Goal: Communication & Community: Ask a question

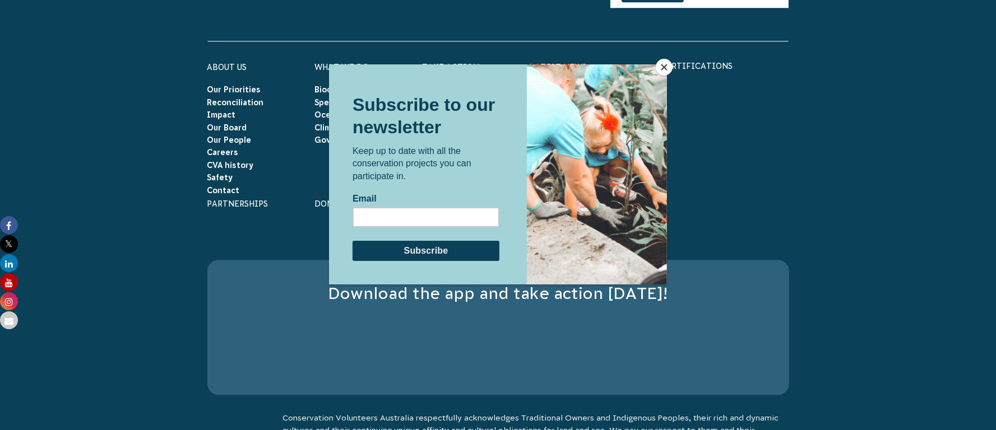
scroll to position [3654, 0]
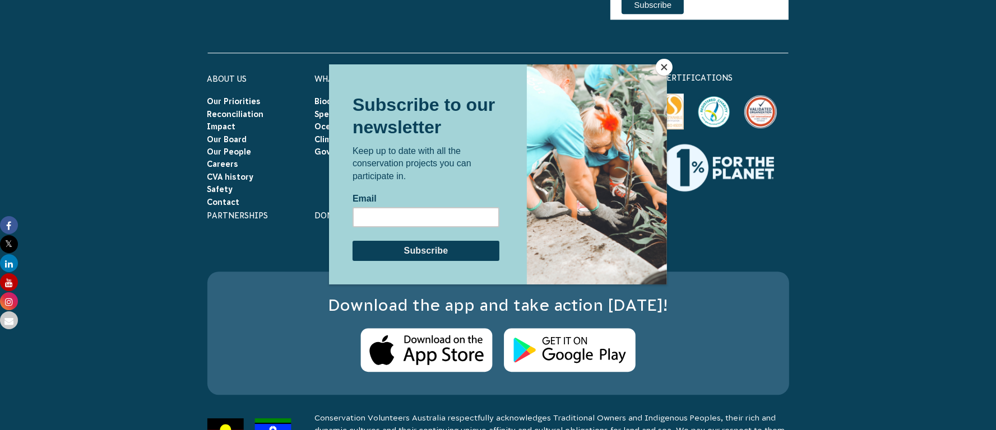
click at [661, 64] on button "Close" at bounding box center [664, 67] width 17 height 17
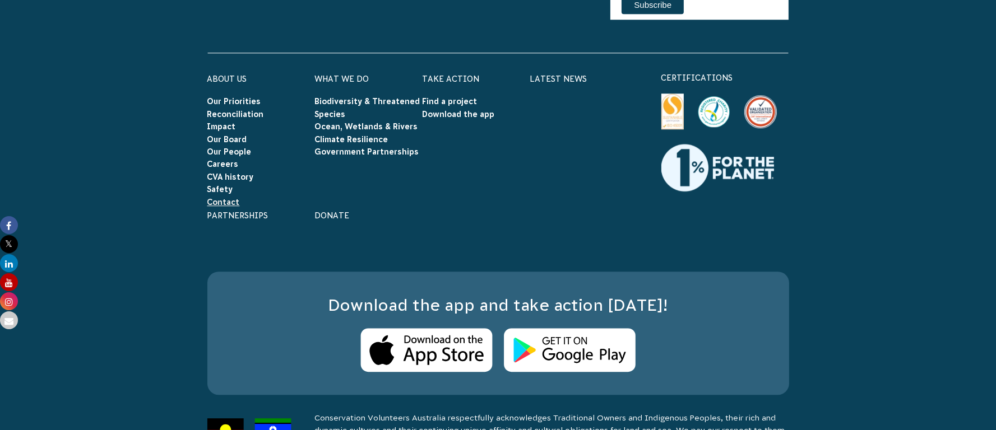
click at [226, 198] on link "Contact" at bounding box center [223, 202] width 33 height 9
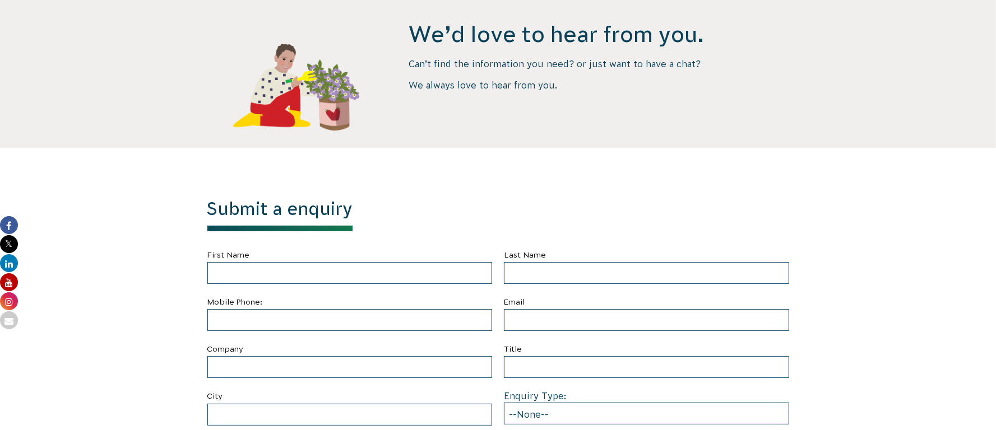
scroll to position [250, 0]
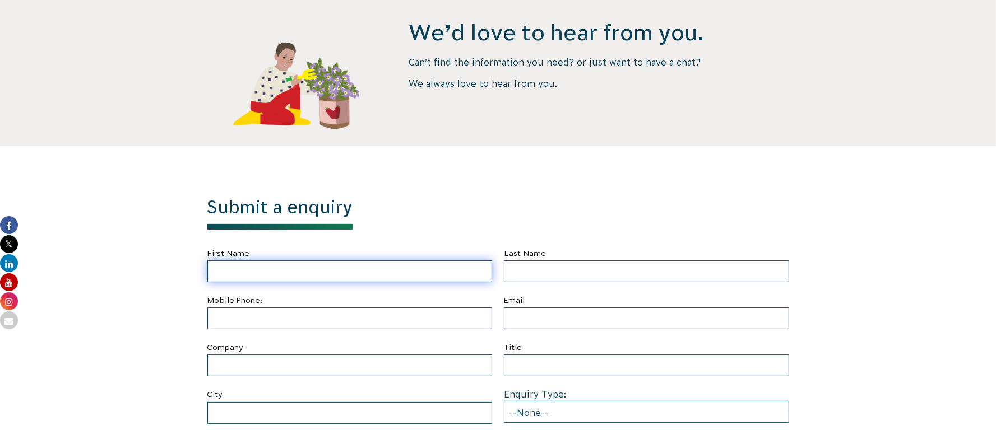
click at [436, 266] on input "First Name" at bounding box center [349, 272] width 285 height 22
type input "[PERSON_NAME]"
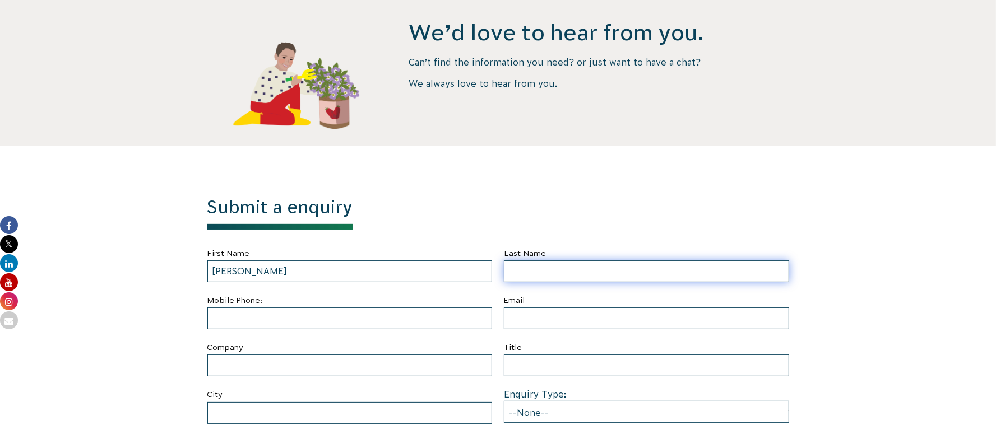
type input "West"
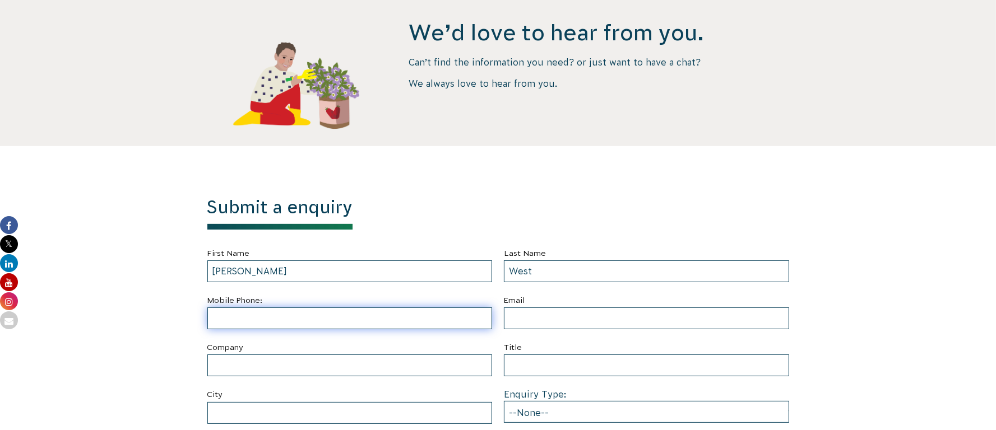
type input "07723726827"
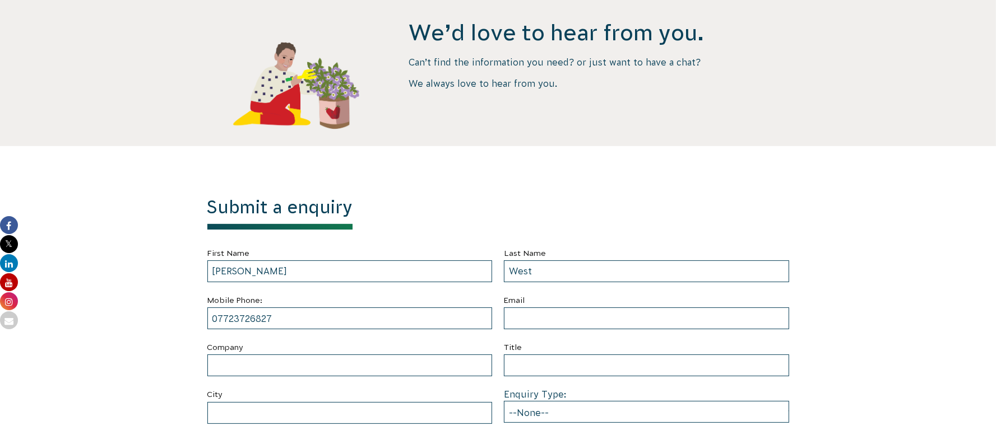
type input "[PERSON_NAME][EMAIL_ADDRESS][DOMAIN_NAME]"
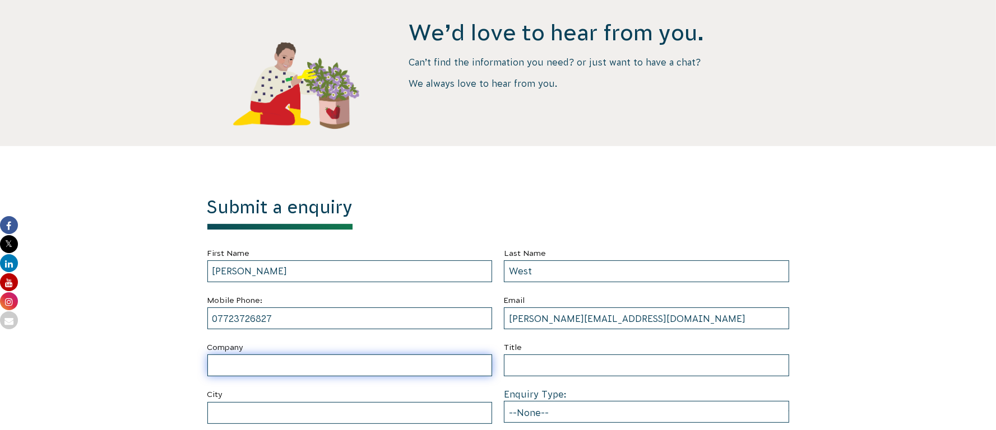
type input "Paasa Advisors Limited"
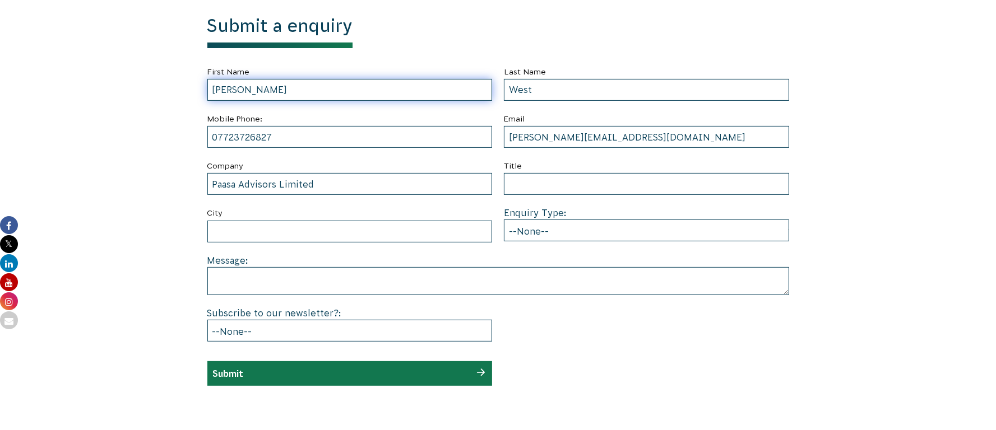
scroll to position [438, 0]
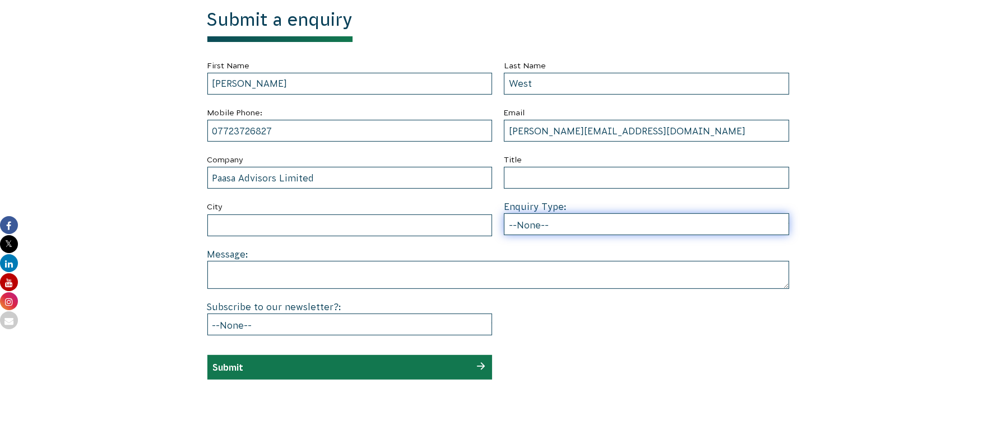
click at [595, 223] on select "--None-- Partnering on conservation and community projects Financial sponsorshi…" at bounding box center [646, 225] width 285 height 22
select select "Other"
click at [504, 214] on select "--None-- Partnering on conservation and community projects Financial sponsorshi…" at bounding box center [646, 225] width 285 height 22
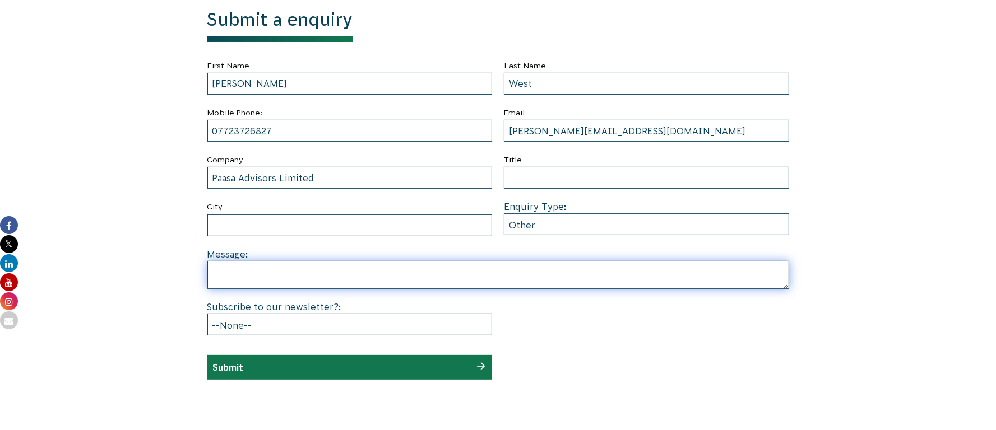
click at [354, 270] on textarea at bounding box center [498, 275] width 582 height 28
paste textarea "Hi, I'm [PERSON_NAME] from Paasa Advisors Limited. We look forward to a Explori…"
type textarea "Hi, I'm [PERSON_NAME] from Paasa Advisors Limited. We look forward to a Explori…"
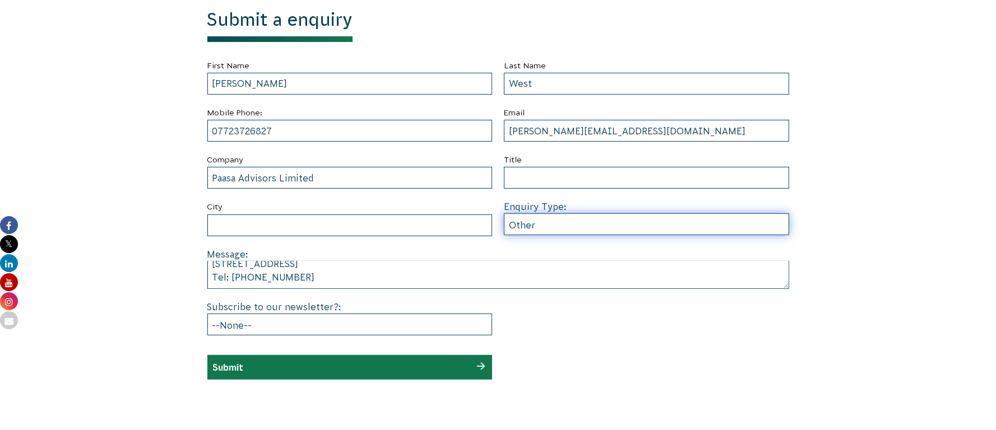
click at [560, 229] on select "--None-- Partnering on conservation and community projects Financial sponsorshi…" at bounding box center [646, 225] width 285 height 22
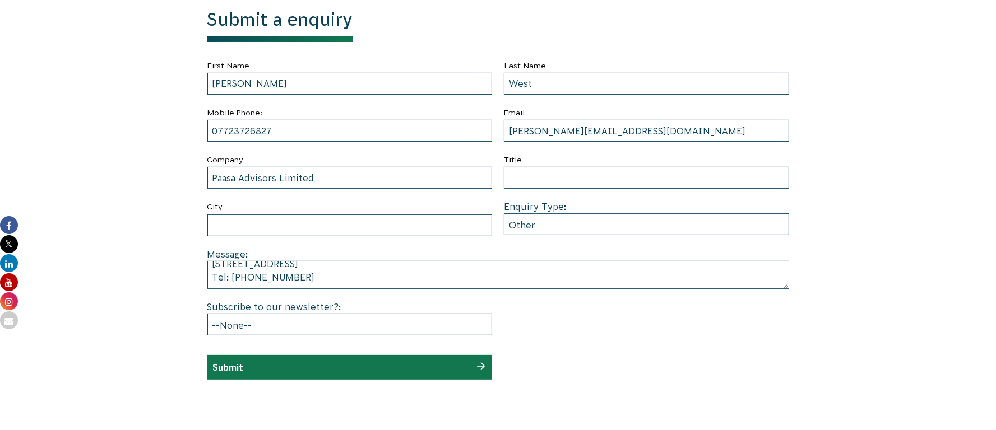
click at [472, 359] on div "Submit" at bounding box center [349, 367] width 285 height 25
click at [479, 361] on div "Submit" at bounding box center [349, 367] width 285 height 25
